Goal: Task Accomplishment & Management: Use online tool/utility

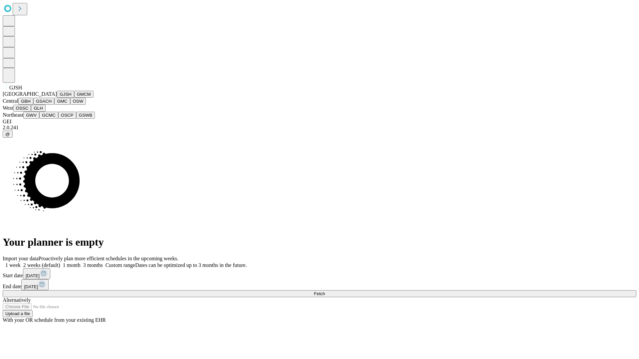
click at [57, 98] on button "GJSH" at bounding box center [65, 94] width 17 height 7
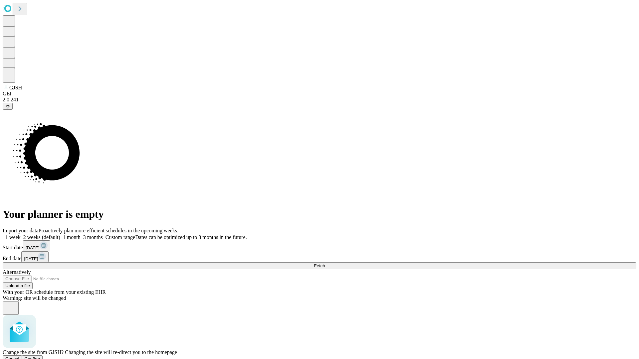
click at [40, 357] on span "Confirm" at bounding box center [33, 359] width 16 height 5
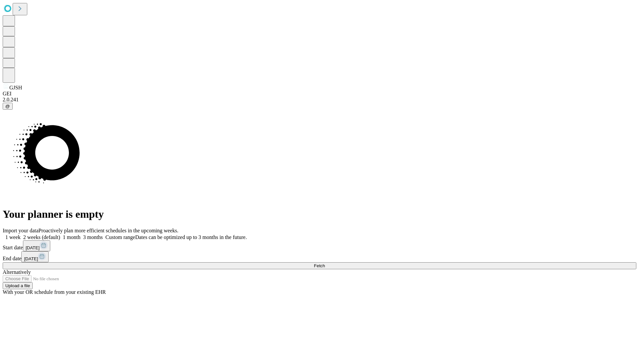
click at [80, 235] on label "1 month" at bounding box center [70, 238] width 20 height 6
click at [325, 263] on span "Fetch" at bounding box center [319, 265] width 11 height 5
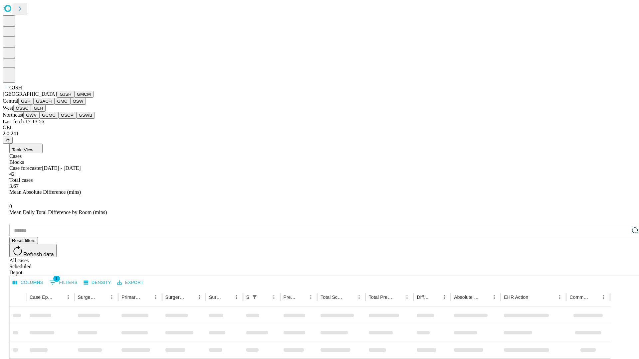
click at [74, 98] on button "GMCM" at bounding box center [83, 94] width 19 height 7
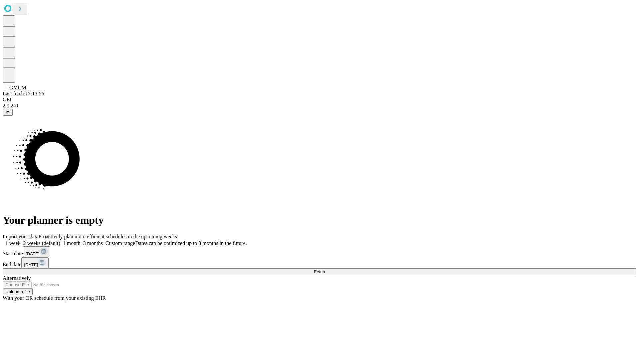
click at [80, 240] on label "1 month" at bounding box center [70, 243] width 20 height 6
click at [325, 269] on span "Fetch" at bounding box center [319, 271] width 11 height 5
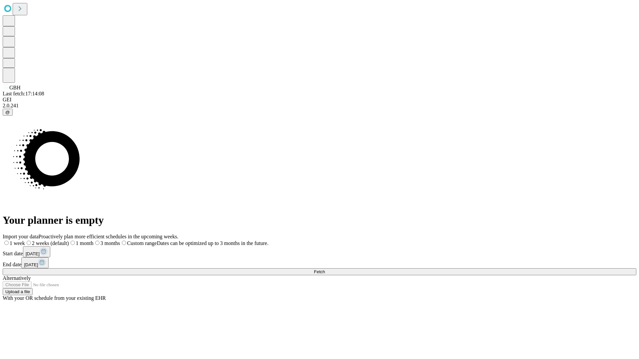
click at [325, 269] on span "Fetch" at bounding box center [319, 271] width 11 height 5
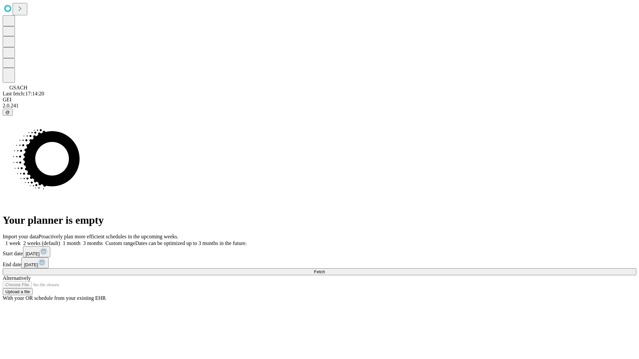
click at [80, 240] on label "1 month" at bounding box center [70, 243] width 20 height 6
click at [325, 269] on span "Fetch" at bounding box center [319, 271] width 11 height 5
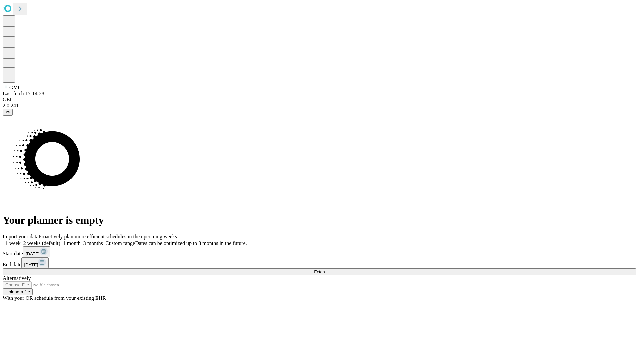
click at [80, 240] on label "1 month" at bounding box center [70, 243] width 20 height 6
click at [325, 269] on span "Fetch" at bounding box center [319, 271] width 11 height 5
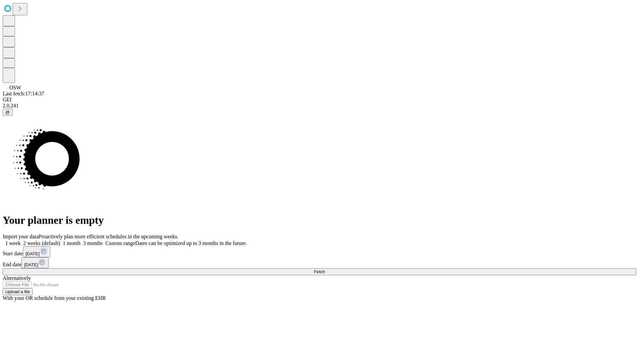
click at [80, 240] on label "1 month" at bounding box center [70, 243] width 20 height 6
click at [325, 269] on span "Fetch" at bounding box center [319, 271] width 11 height 5
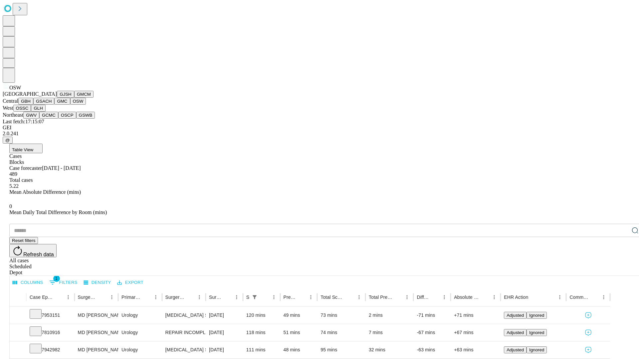
click at [31, 112] on button "OSSC" at bounding box center [22, 108] width 18 height 7
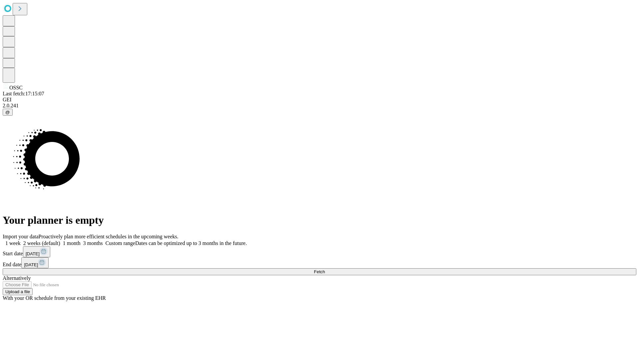
click at [80, 240] on label "1 month" at bounding box center [70, 243] width 20 height 6
click at [325, 269] on span "Fetch" at bounding box center [319, 271] width 11 height 5
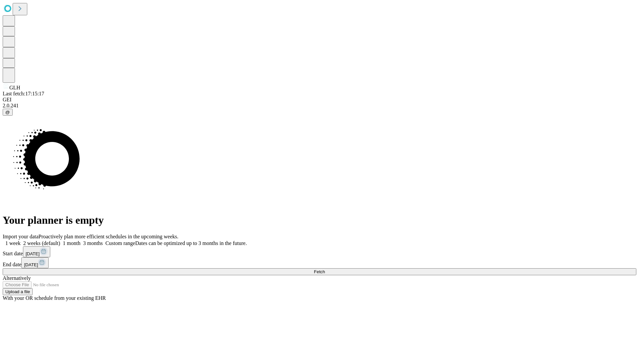
click at [80, 240] on label "1 month" at bounding box center [70, 243] width 20 height 6
click at [325, 269] on span "Fetch" at bounding box center [319, 271] width 11 height 5
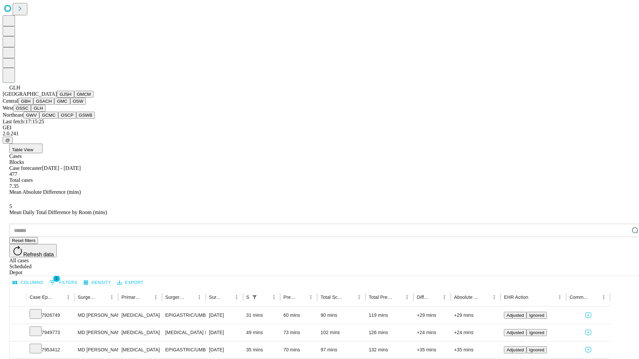
click at [39, 119] on button "GWV" at bounding box center [31, 115] width 16 height 7
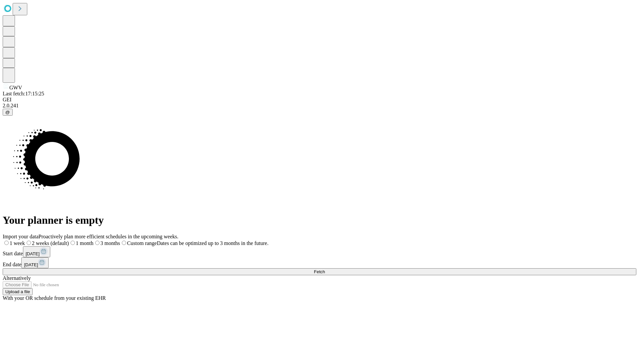
click at [93, 240] on label "1 month" at bounding box center [81, 243] width 25 height 6
click at [325, 269] on span "Fetch" at bounding box center [319, 271] width 11 height 5
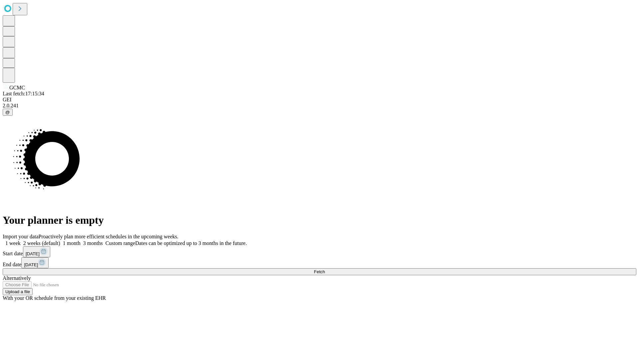
click at [80, 240] on label "1 month" at bounding box center [70, 243] width 20 height 6
click at [325, 269] on span "Fetch" at bounding box center [319, 271] width 11 height 5
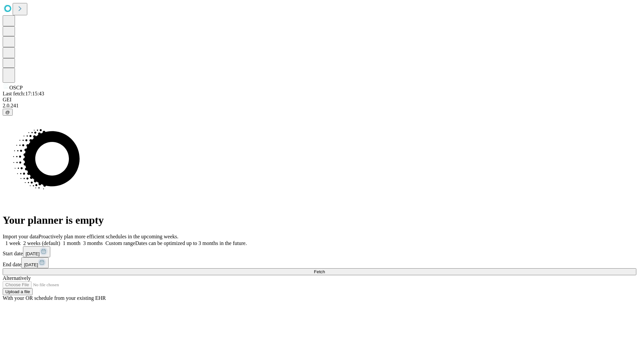
click at [80, 240] on label "1 month" at bounding box center [70, 243] width 20 height 6
click at [325, 269] on span "Fetch" at bounding box center [319, 271] width 11 height 5
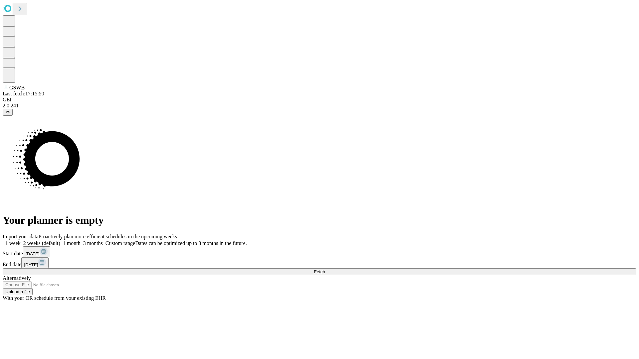
click at [325, 269] on span "Fetch" at bounding box center [319, 271] width 11 height 5
